Goal: Task Accomplishment & Management: Manage account settings

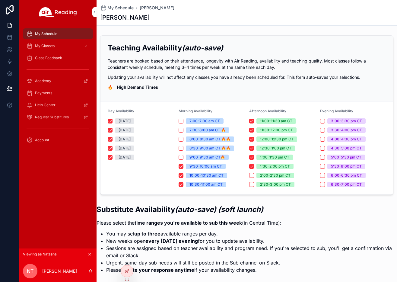
click at [0, 0] on icon at bounding box center [0, 0] width 0 height 0
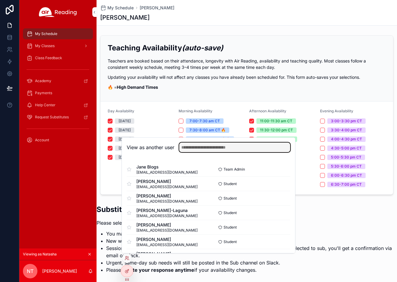
click at [209, 149] on input "text" at bounding box center [234, 148] width 111 height 10
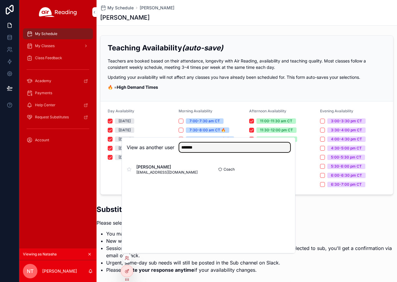
type input "******"
click at [0, 0] on button "Select" at bounding box center [0, 0] width 0 height 0
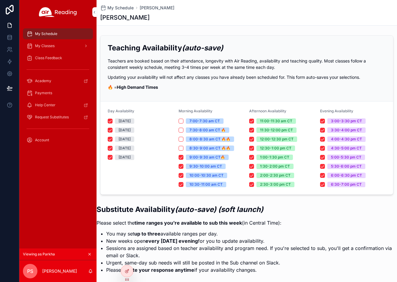
drag, startPoint x: 116, startPoint y: 121, endPoint x: 119, endPoint y: 123, distance: 3.7
click at [116, 121] on span "[DATE]" at bounding box center [124, 120] width 19 height 5
click at [113, 121] on button "[DATE]" at bounding box center [110, 121] width 5 height 5
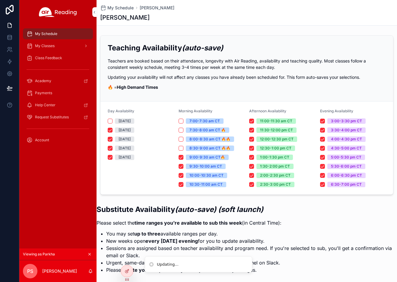
click at [123, 131] on div "[DATE]" at bounding box center [125, 129] width 12 height 5
click at [113, 131] on button "[DATE]" at bounding box center [110, 130] width 5 height 5
click at [129, 140] on div "[DATE]" at bounding box center [125, 138] width 12 height 5
click at [113, 140] on button "[DATE]" at bounding box center [110, 139] width 5 height 5
drag, startPoint x: 126, startPoint y: 149, endPoint x: 126, endPoint y: 159, distance: 10.0
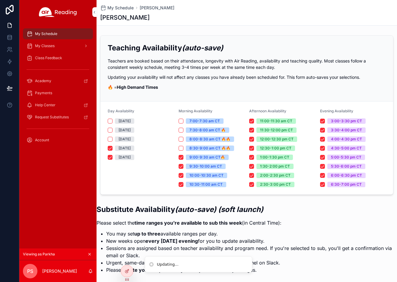
click at [126, 149] on div "[DATE]" at bounding box center [125, 148] width 12 height 5
click at [113, 149] on button "[DATE]" at bounding box center [110, 148] width 5 height 5
click at [126, 159] on div "[DATE]" at bounding box center [125, 157] width 12 height 5
click at [113, 159] on button "[DATE]" at bounding box center [110, 157] width 5 height 5
drag, startPoint x: 205, startPoint y: 159, endPoint x: 204, endPoint y: 165, distance: 6.1
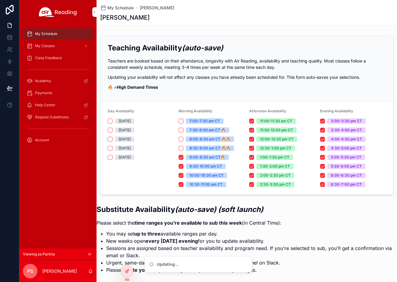
click at [205, 160] on div "7:00-7:30 am CT 7:30-8:00 am CT 🔥 8:00-8:30 am CT 🔥🔥 8:30-9:00 am CT 🔥🔥 9:00-9:…" at bounding box center [212, 152] width 66 height 69
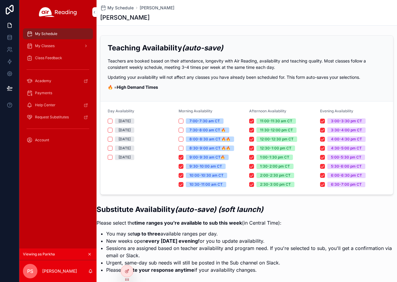
click at [204, 167] on div "9:30-10:00 am CT" at bounding box center [206, 166] width 33 height 5
click at [184, 167] on button "9:30-10:00 am CT" at bounding box center [181, 166] width 5 height 5
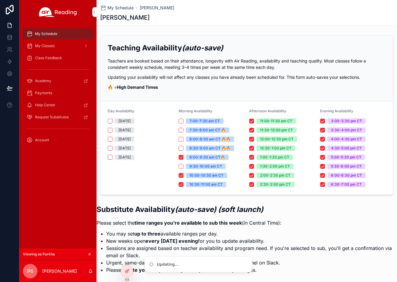
click at [202, 160] on div "7:00-7:30 am CT 7:30-8:00 am CT 🔥 8:00-8:30 am CT 🔥🔥 8:30-9:00 am CT 🔥🔥 9:00-9:…" at bounding box center [212, 152] width 66 height 69
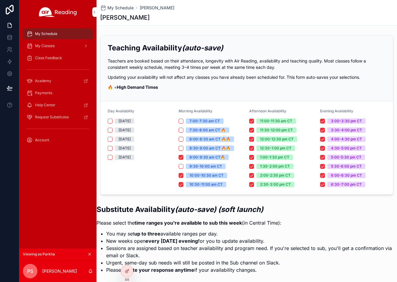
click at [204, 176] on div "10:00-10:30 am CT" at bounding box center [207, 175] width 34 height 5
click at [184, 176] on button "10:00-10:30 am CT" at bounding box center [181, 175] width 5 height 5
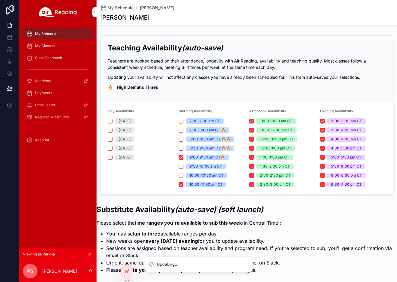
click at [201, 160] on div "9:00-9:30 am CT🔥" at bounding box center [208, 157] width 36 height 5
click at [184, 160] on button "9:00-9:30 am CT🔥" at bounding box center [181, 157] width 5 height 5
click at [200, 184] on div "10:30-11:00 am CT" at bounding box center [206, 184] width 33 height 5
click at [184, 184] on button "10:30-11:00 am CT" at bounding box center [181, 184] width 5 height 5
drag, startPoint x: 273, startPoint y: 184, endPoint x: 271, endPoint y: 176, distance: 8.1
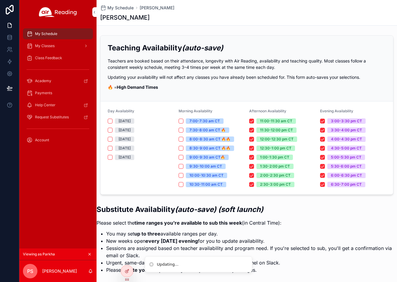
click at [272, 183] on div "2:30-3:00 pm CT" at bounding box center [275, 184] width 31 height 5
click at [254, 183] on button "2:30-3:00 pm CT" at bounding box center [251, 184] width 5 height 5
drag, startPoint x: 271, startPoint y: 176, endPoint x: 269, endPoint y: 167, distance: 8.9
click at [270, 173] on div "2:00-2:30 pm CT" at bounding box center [275, 175] width 30 height 5
click at [254, 173] on button "2:00-2:30 pm CT" at bounding box center [251, 175] width 5 height 5
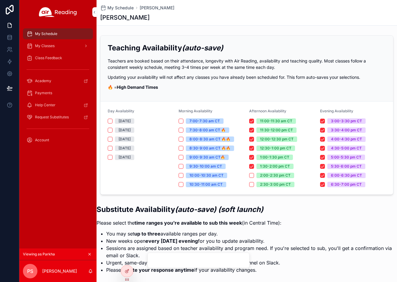
drag, startPoint x: 269, startPoint y: 167, endPoint x: 268, endPoint y: 159, distance: 7.6
click at [269, 166] on div "1:30-2:00 pm CT" at bounding box center [275, 166] width 30 height 5
click at [254, 166] on button "1:30-2:00 pm CT" at bounding box center [251, 166] width 5 height 5
drag, startPoint x: 269, startPoint y: 158, endPoint x: 270, endPoint y: 149, distance: 8.8
click at [269, 157] on div "1:00-1:30 pm CT" at bounding box center [274, 157] width 29 height 5
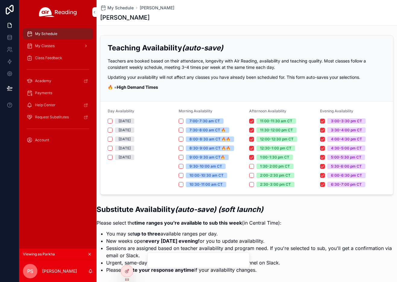
click at [254, 157] on button "1:00-1:30 pm CT" at bounding box center [251, 157] width 5 height 5
drag, startPoint x: 270, startPoint y: 149, endPoint x: 270, endPoint y: 143, distance: 5.5
click at [270, 148] on div "12:30-1:00 pm CT" at bounding box center [275, 148] width 31 height 5
click at [254, 148] on button "12:30-1:00 pm CT" at bounding box center [251, 148] width 5 height 5
click at [271, 140] on div "12:00-12:30 pm CT" at bounding box center [277, 138] width 34 height 5
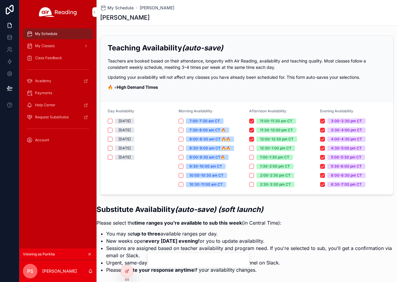
click at [254, 140] on button "12:00-12:30 pm CT" at bounding box center [251, 139] width 5 height 5
drag, startPoint x: 270, startPoint y: 130, endPoint x: 271, endPoint y: 119, distance: 10.6
click at [270, 128] on div "11:30-12:00 pm CT" at bounding box center [276, 129] width 33 height 5
click at [254, 128] on button "11:30-12:00 pm CT" at bounding box center [251, 130] width 5 height 5
click at [271, 119] on div "11:00-11:30 am CT" at bounding box center [276, 120] width 32 height 5
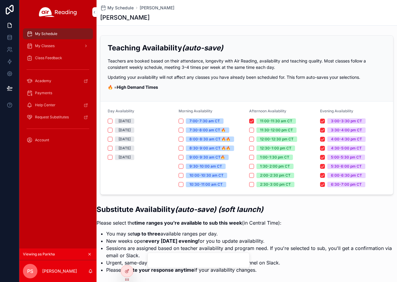
click at [254, 119] on button "11:00-11:30 am CT" at bounding box center [251, 121] width 5 height 5
drag, startPoint x: 346, startPoint y: 121, endPoint x: 344, endPoint y: 129, distance: 8.1
click at [346, 122] on div "3:00-3:30 pm CT" at bounding box center [346, 120] width 31 height 5
click at [325, 122] on button "3:00-3:30 pm CT" at bounding box center [322, 121] width 5 height 5
drag, startPoint x: 344, startPoint y: 130, endPoint x: 343, endPoint y: 138, distance: 7.6
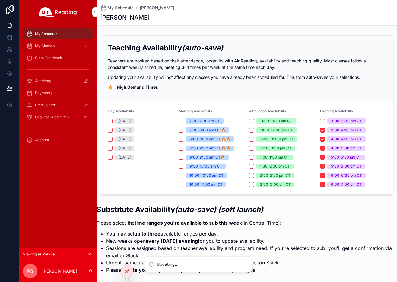
click at [344, 131] on div "3:30-4:00 pm CT" at bounding box center [346, 129] width 31 height 5
click at [325, 131] on button "3:30-4:00 pm CT" at bounding box center [322, 130] width 5 height 5
drag, startPoint x: 343, startPoint y: 138, endPoint x: 342, endPoint y: 146, distance: 8.2
click at [343, 138] on div "4:00-4:30 pm CT" at bounding box center [346, 138] width 31 height 5
click at [325, 138] on button "4:00-4:30 pm CT" at bounding box center [322, 139] width 5 height 5
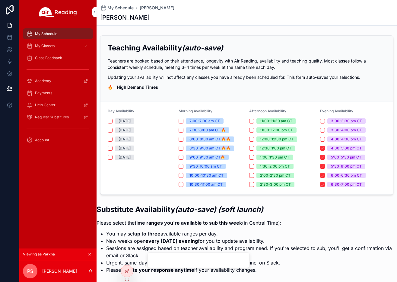
drag, startPoint x: 342, startPoint y: 146, endPoint x: 341, endPoint y: 158, distance: 12.4
click at [342, 146] on div "4:30-5:00 pm CT" at bounding box center [346, 148] width 31 height 5
click at [325, 146] on button "4:30-5:00 pm CT" at bounding box center [322, 148] width 5 height 5
drag, startPoint x: 341, startPoint y: 158, endPoint x: 341, endPoint y: 165, distance: 7.2
click at [341, 158] on div "5:00-5:30 pm CT" at bounding box center [346, 157] width 30 height 5
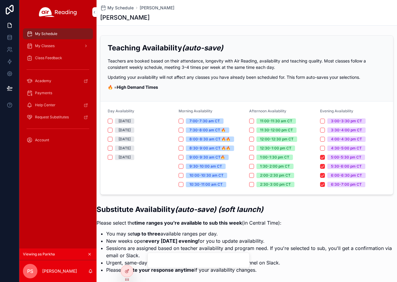
click at [325, 158] on button "5:00-5:30 pm CT" at bounding box center [322, 157] width 5 height 5
click at [339, 173] on div "6:00-6:30 pm CT" at bounding box center [346, 175] width 31 height 5
click at [325, 173] on button "6:00-6:30 pm CT" at bounding box center [322, 175] width 5 height 5
drag, startPoint x: 338, startPoint y: 183, endPoint x: 340, endPoint y: 176, distance: 6.8
click at [338, 183] on div "6:30-7:00 pm CT" at bounding box center [346, 184] width 31 height 5
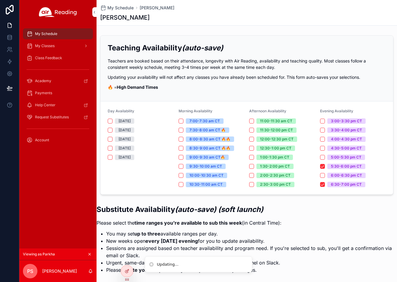
click at [325, 183] on button "6:30-7:00 pm CT" at bounding box center [322, 184] width 5 height 5
click at [339, 169] on div "5:30-6:00 pm CT" at bounding box center [346, 166] width 31 height 5
click at [325, 169] on button "5:30-6:00 pm CT" at bounding box center [322, 166] width 5 height 5
